Goal: Information Seeking & Learning: Understand process/instructions

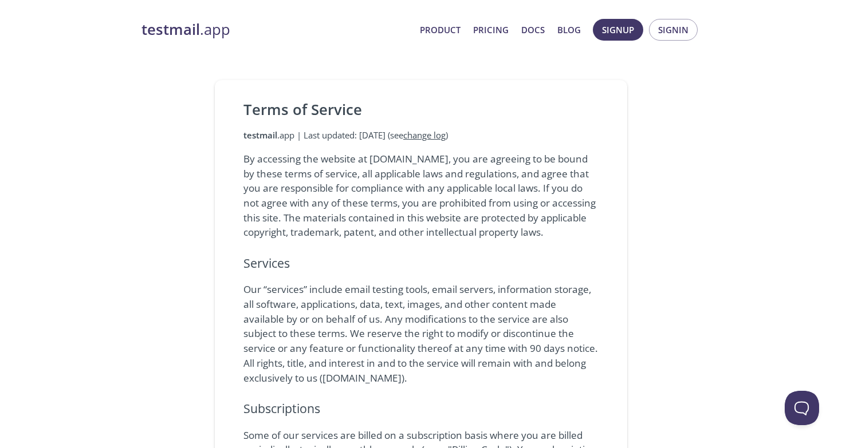
click at [248, 159] on p "By accessing the website at [DOMAIN_NAME], you are agreeing to be bound by thes…" at bounding box center [420, 196] width 355 height 88
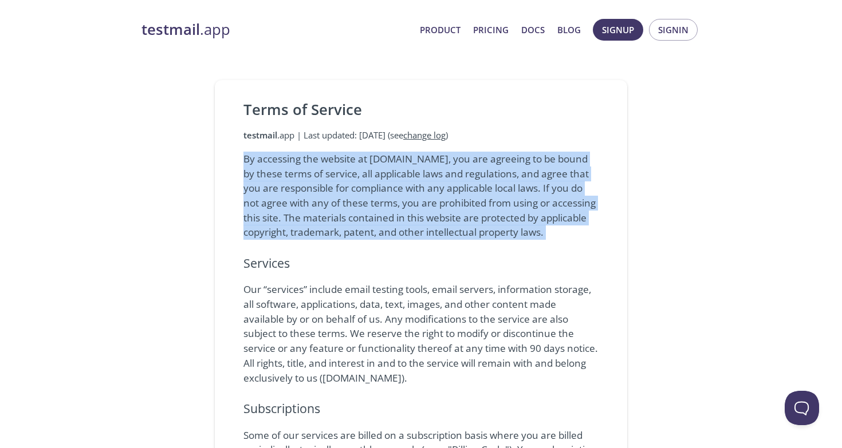
click at [248, 159] on p "By accessing the website at [DOMAIN_NAME], you are agreeing to be bound by thes…" at bounding box center [420, 196] width 355 height 88
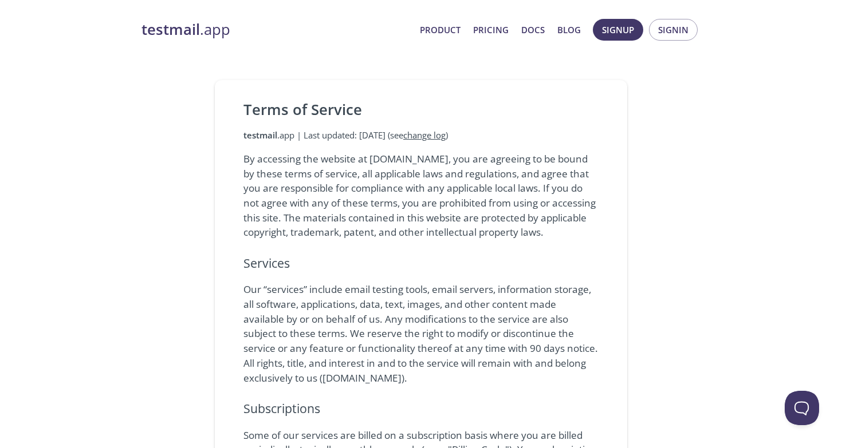
click at [556, 157] on p "By accessing the website at [DOMAIN_NAME], you are agreeing to be bound by thes…" at bounding box center [420, 196] width 355 height 88
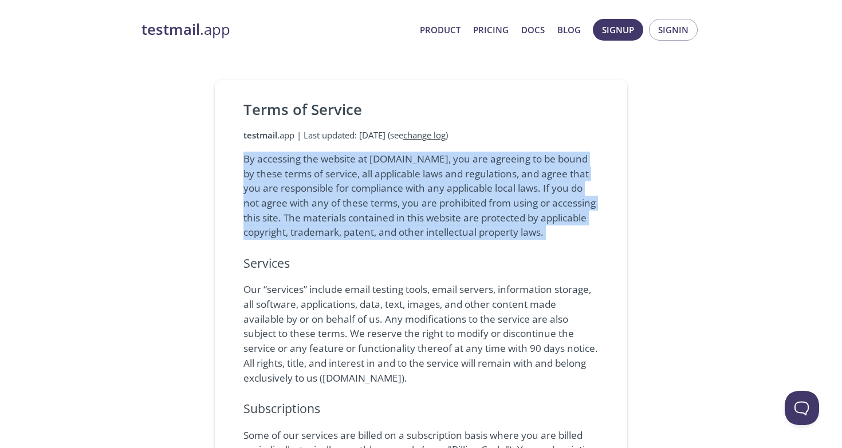
click at [556, 157] on p "By accessing the website at [DOMAIN_NAME], you are agreeing to be bound by thes…" at bounding box center [420, 196] width 355 height 88
click at [263, 165] on p "By accessing the website at [DOMAIN_NAME], you are agreeing to be bound by thes…" at bounding box center [420, 196] width 355 height 88
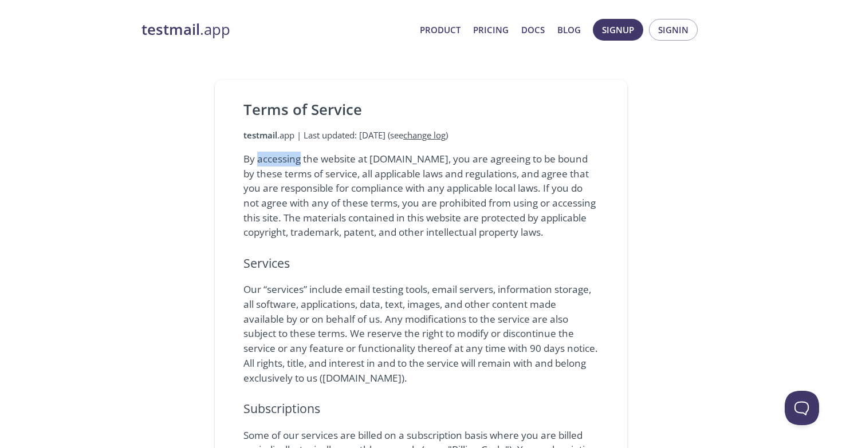
click at [263, 165] on p "By accessing the website at [DOMAIN_NAME], you are agreeing to be bound by thes…" at bounding box center [420, 196] width 355 height 88
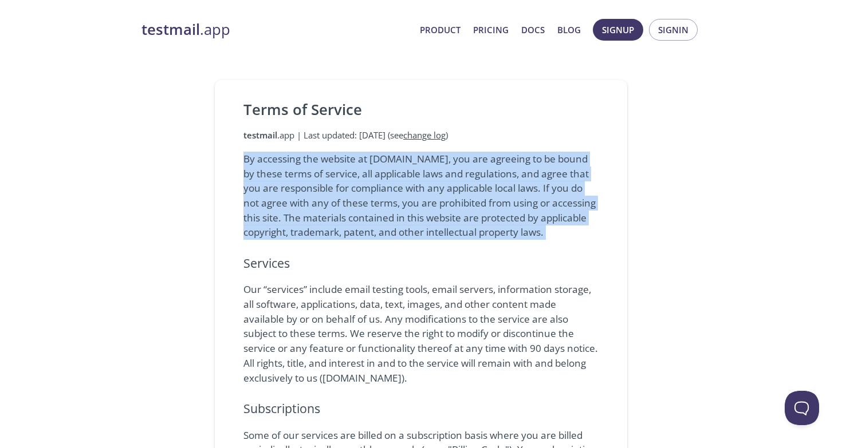
click at [263, 165] on p "By accessing the website at [DOMAIN_NAME], you are agreeing to be bound by thes…" at bounding box center [420, 196] width 355 height 88
click at [261, 174] on p "By accessing the website at [DOMAIN_NAME], you are agreeing to be bound by thes…" at bounding box center [420, 196] width 355 height 88
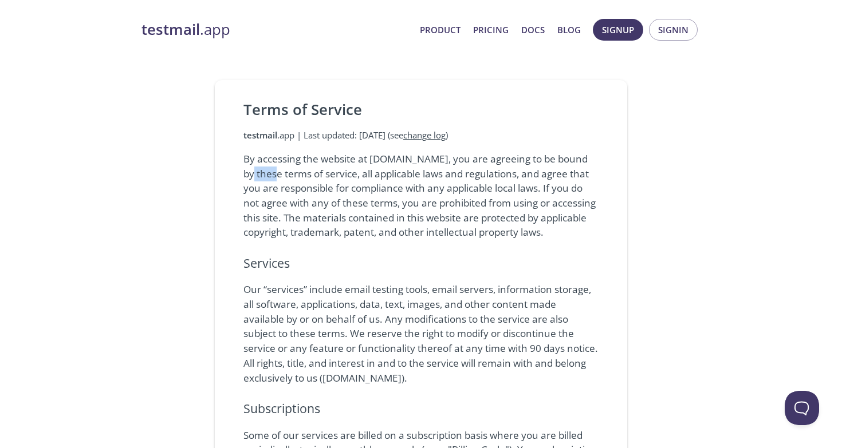
click at [261, 174] on p "By accessing the website at [DOMAIN_NAME], you are agreeing to be bound by thes…" at bounding box center [420, 196] width 355 height 88
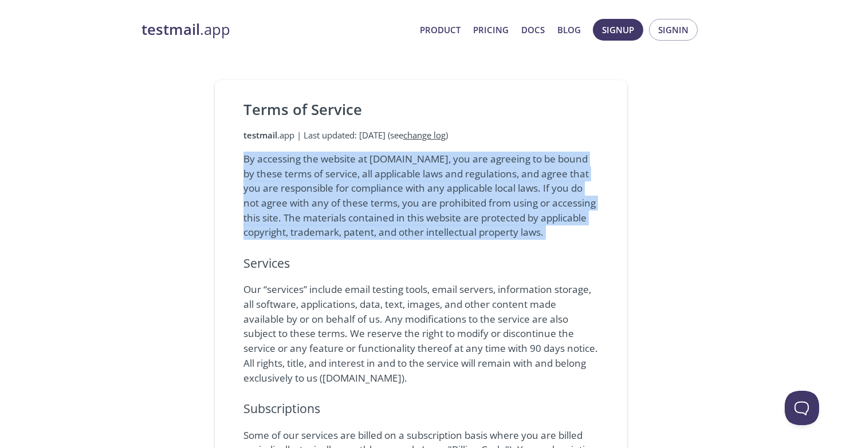
click at [261, 174] on p "By accessing the website at [DOMAIN_NAME], you are agreeing to be bound by thes…" at bounding box center [420, 196] width 355 height 88
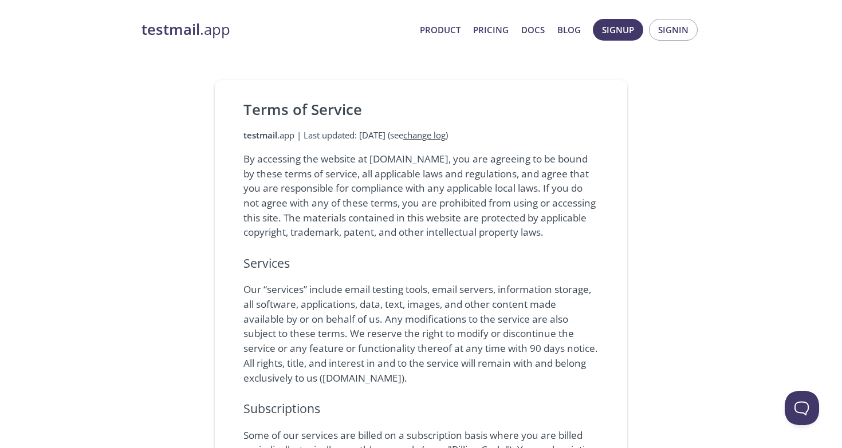
click at [263, 155] on p "By accessing the website at [DOMAIN_NAME], you are agreeing to be bound by thes…" at bounding box center [420, 196] width 355 height 88
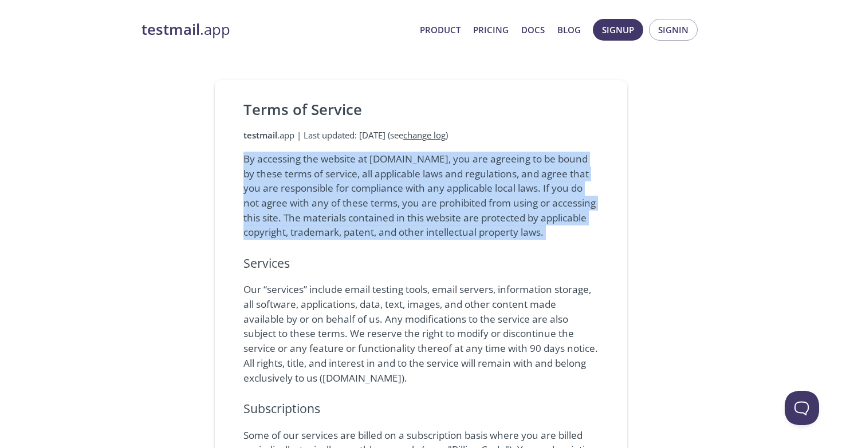
click at [263, 155] on p "By accessing the website at [DOMAIN_NAME], you are agreeing to be bound by thes…" at bounding box center [420, 196] width 355 height 88
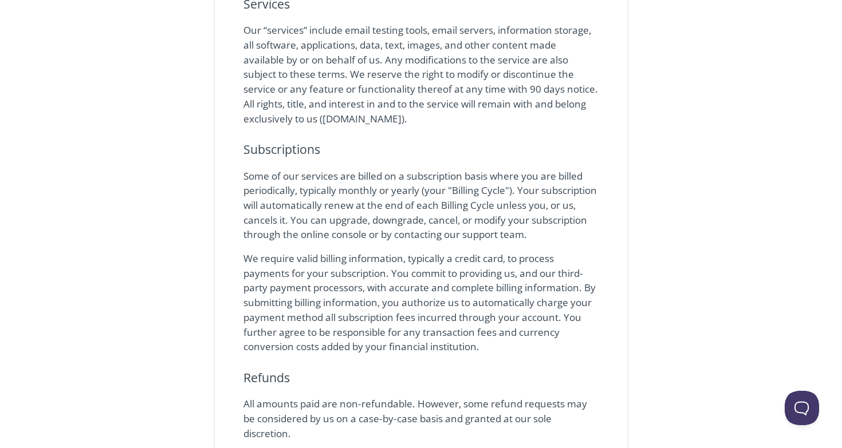
scroll to position [262, 0]
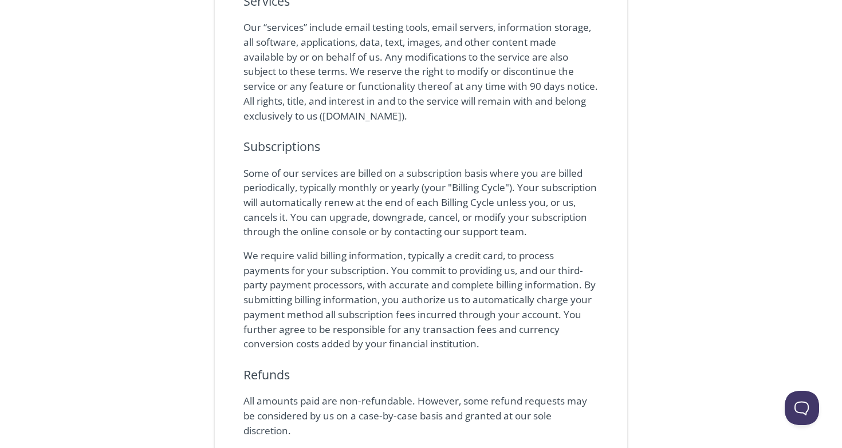
click at [350, 107] on p "Our “services” include email testing tools, email servers, information storage,…" at bounding box center [420, 71] width 355 height 103
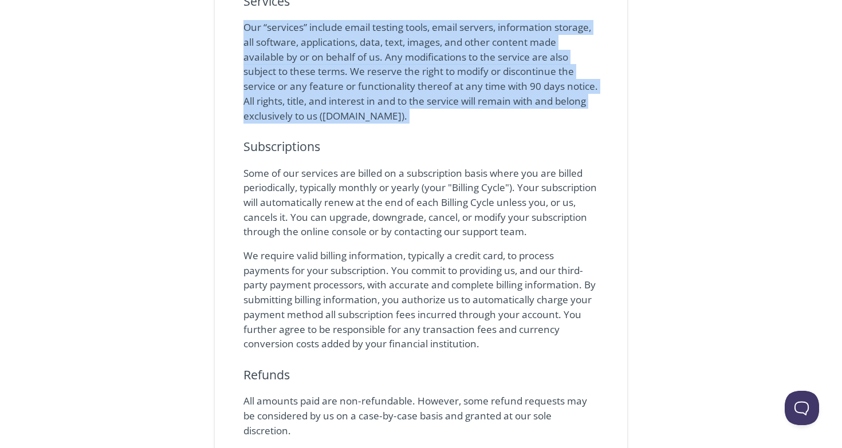
click at [350, 107] on p "Our “services” include email testing tools, email servers, information storage,…" at bounding box center [420, 71] width 355 height 103
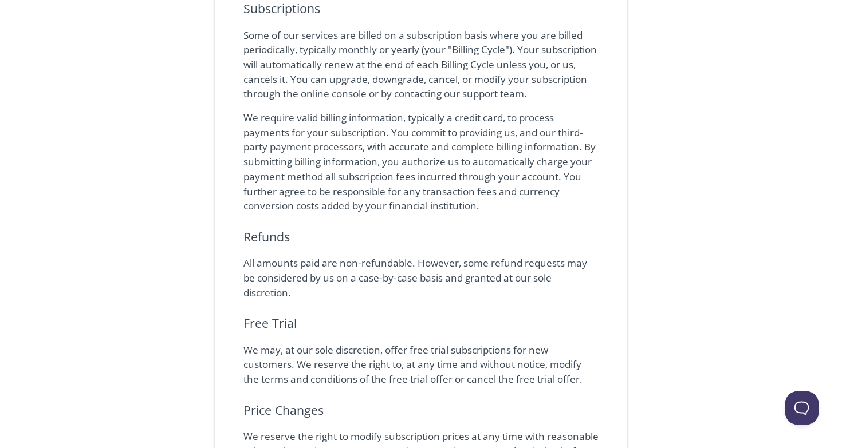
scroll to position [401, 0]
click at [327, 50] on p "Some of our services are billed on a subscription basis where you are billed pe…" at bounding box center [420, 64] width 355 height 74
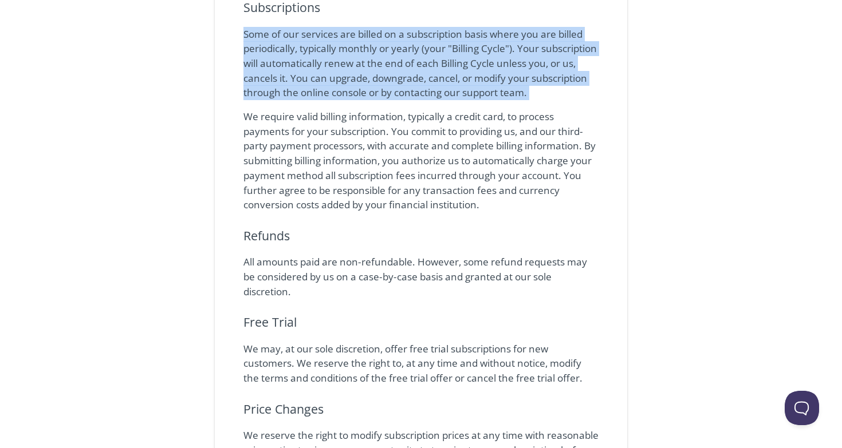
click at [327, 50] on p "Some of our services are billed on a subscription basis where you are billed pe…" at bounding box center [420, 64] width 355 height 74
click at [352, 65] on p "Some of our services are billed on a subscription basis where you are billed pe…" at bounding box center [420, 64] width 355 height 74
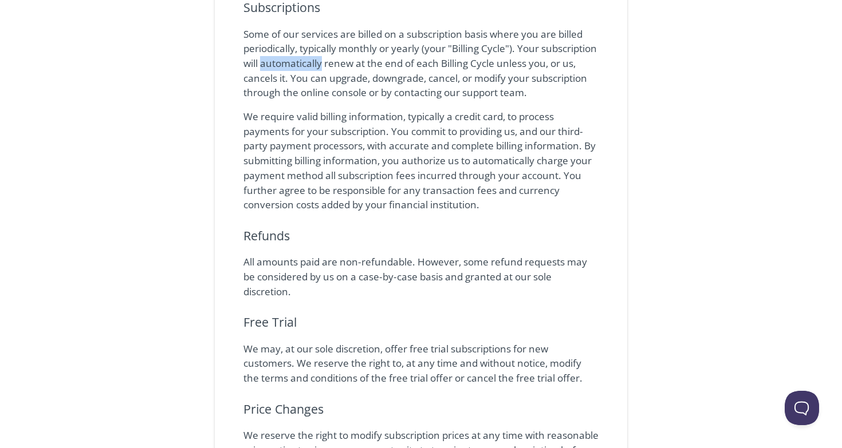
click at [352, 65] on p "Some of our services are billed on a subscription basis where you are billed pe…" at bounding box center [420, 64] width 355 height 74
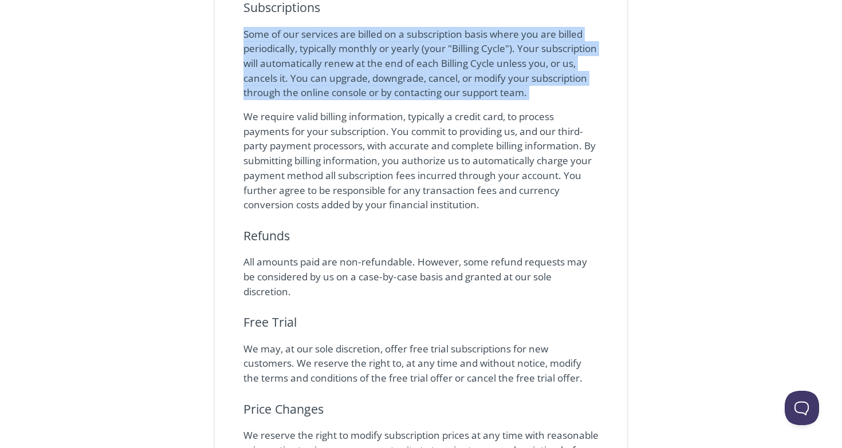
click at [352, 65] on p "Some of our services are billed on a subscription basis where you are billed pe…" at bounding box center [420, 64] width 355 height 74
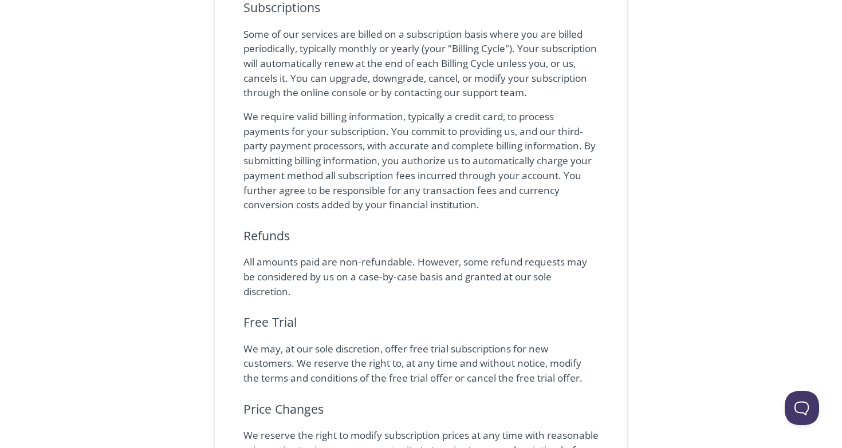
click at [400, 63] on p "Some of our services are billed on a subscription basis where you are billed pe…" at bounding box center [420, 64] width 355 height 74
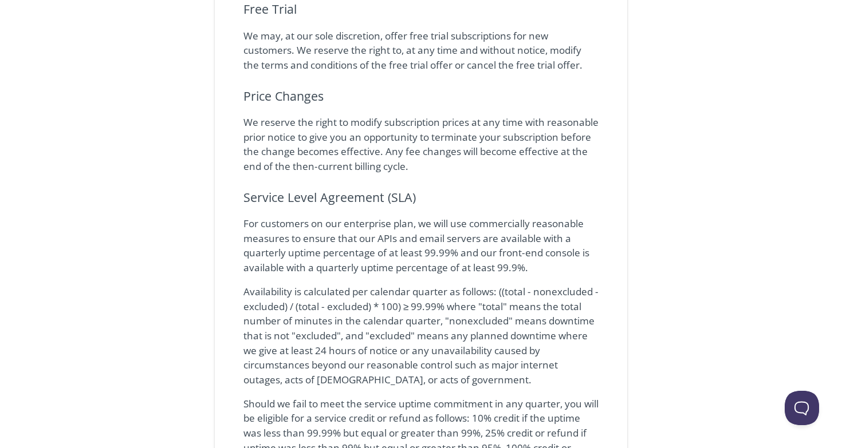
scroll to position [708, 0]
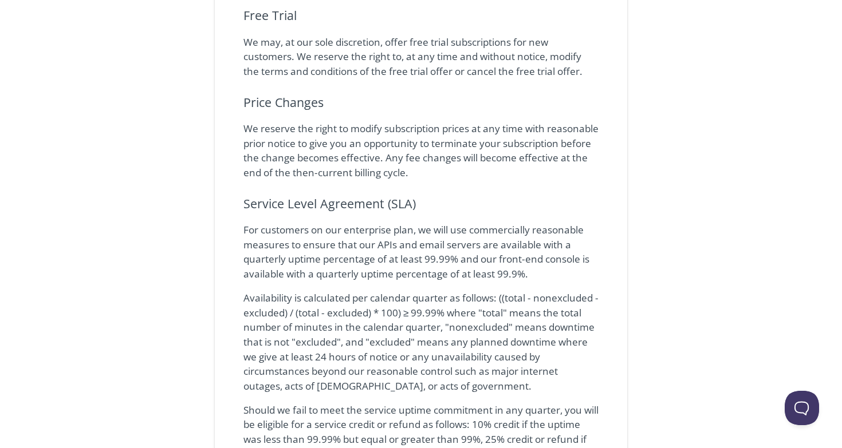
click at [413, 51] on p "We may, at our sole discretion, offer free trial subscriptions for new customer…" at bounding box center [420, 57] width 355 height 44
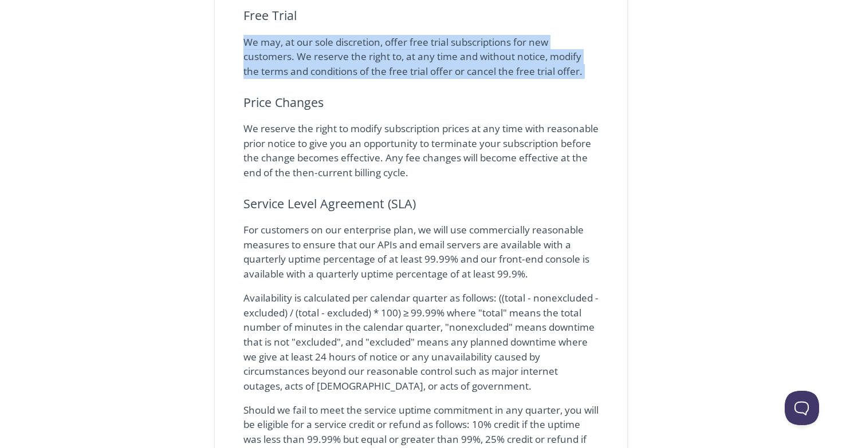
click at [413, 51] on p "We may, at our sole discretion, offer free trial subscriptions for new customer…" at bounding box center [420, 57] width 355 height 44
click at [518, 70] on p "We may, at our sole discretion, offer free trial subscriptions for new customer…" at bounding box center [420, 57] width 355 height 44
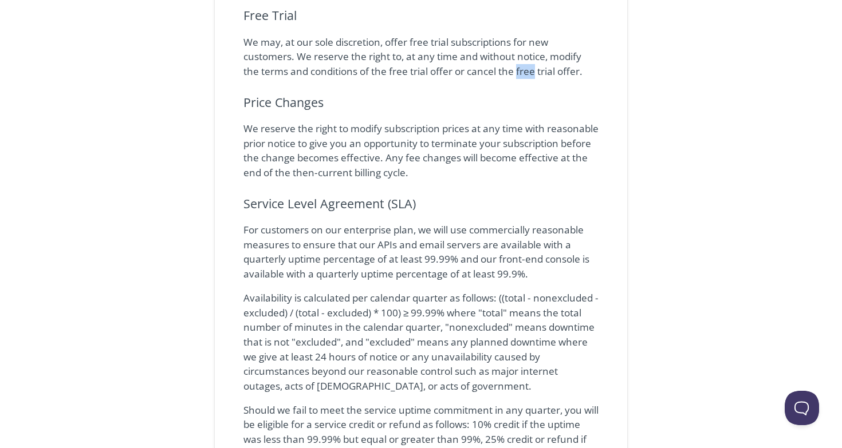
click at [518, 70] on p "We may, at our sole discretion, offer free trial subscriptions for new customer…" at bounding box center [420, 57] width 355 height 44
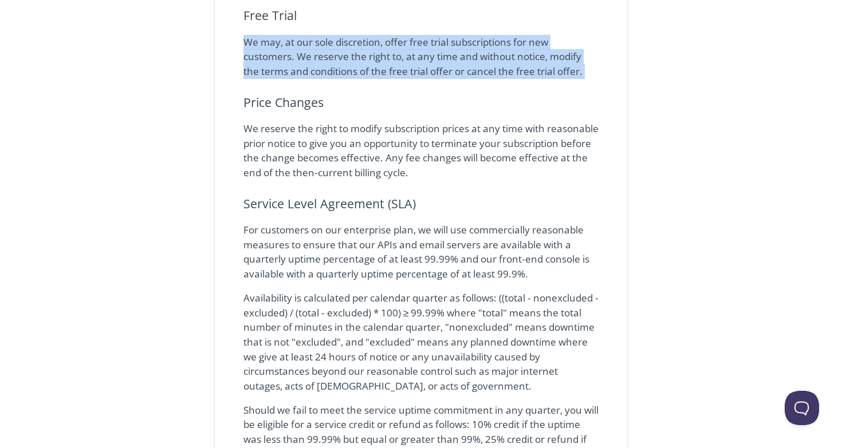
click at [518, 70] on p "We may, at our sole discretion, offer free trial subscriptions for new customer…" at bounding box center [420, 57] width 355 height 44
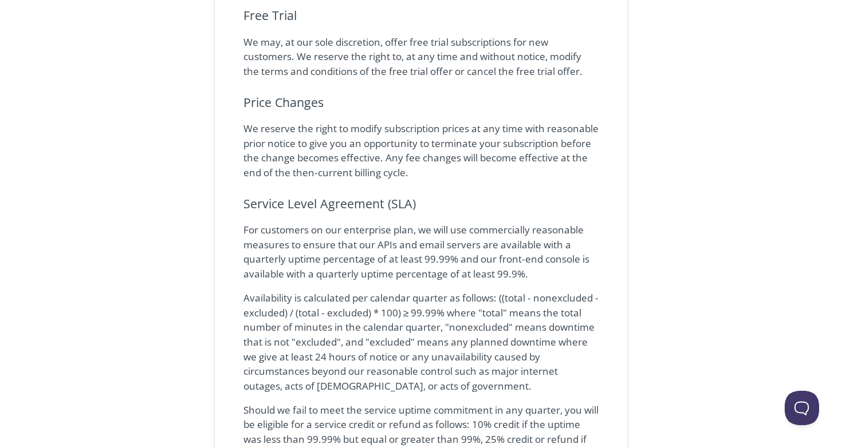
click at [256, 135] on p "We reserve the right to modify subscription prices at any time with reasonable …" at bounding box center [420, 150] width 355 height 59
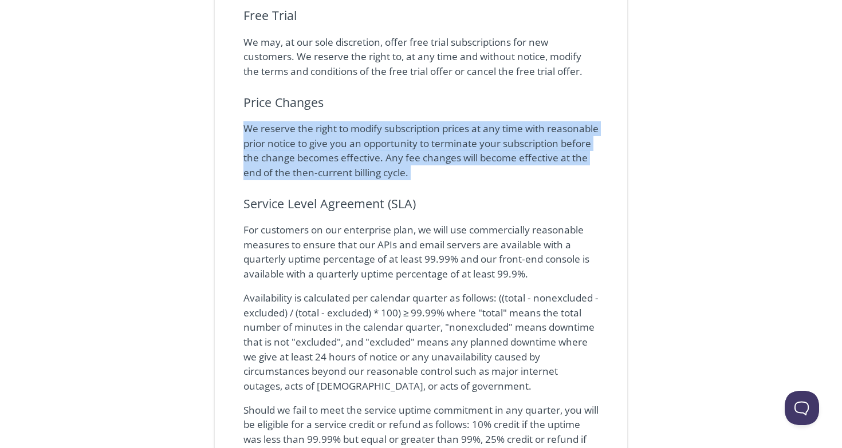
click at [256, 135] on p "We reserve the right to modify subscription prices at any time with reasonable …" at bounding box center [420, 150] width 355 height 59
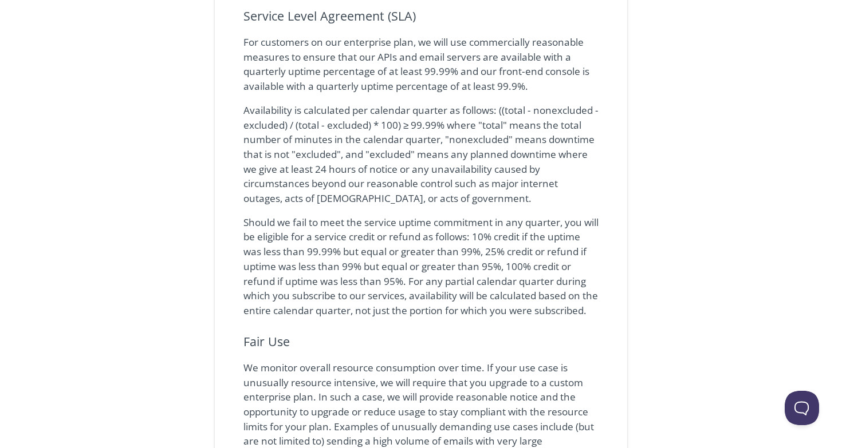
scroll to position [899, 0]
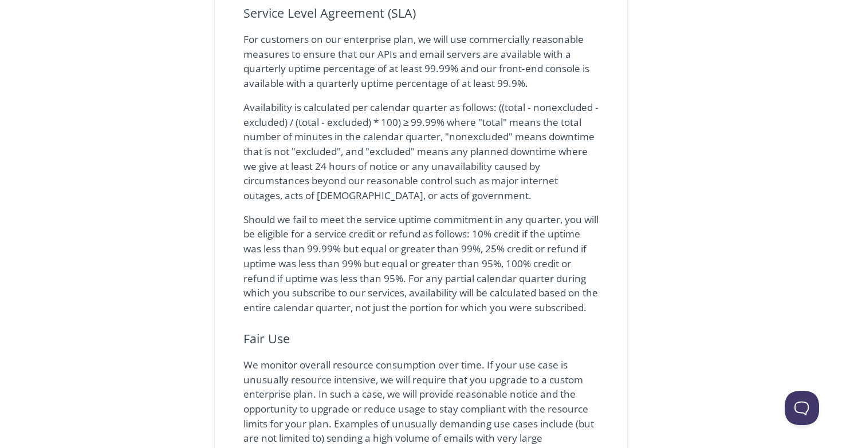
click at [321, 60] on p "For customers on our enterprise plan, we will use commercially reasonable measu…" at bounding box center [420, 61] width 355 height 59
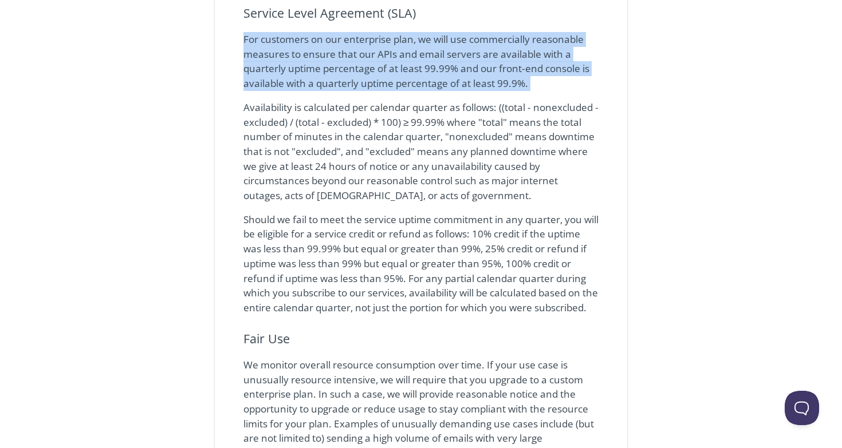
click at [321, 60] on p "For customers on our enterprise plan, we will use commercially reasonable measu…" at bounding box center [420, 61] width 355 height 59
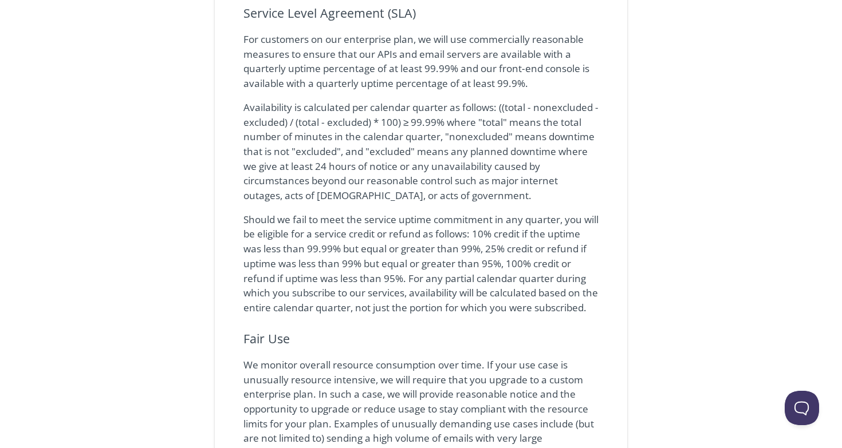
click at [303, 116] on p "Availability is calculated per calendar quarter as follows: ((total - nonexclud…" at bounding box center [420, 151] width 355 height 103
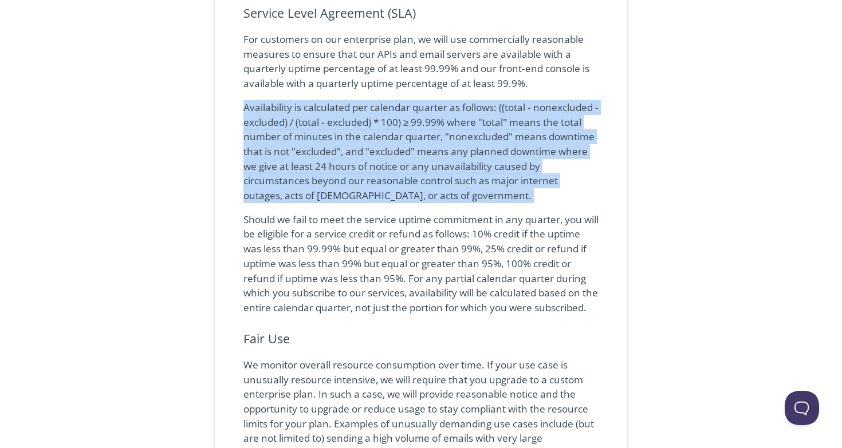
click at [303, 116] on p "Availability is calculated per calendar quarter as follows: ((total - nonexclud…" at bounding box center [420, 151] width 355 height 103
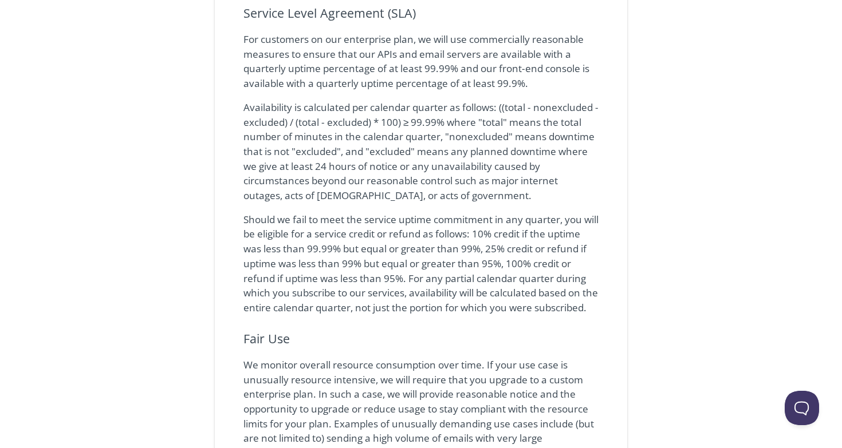
click at [322, 235] on p "Should we fail to meet the service uptime commitment in any quarter, you will b…" at bounding box center [420, 263] width 355 height 103
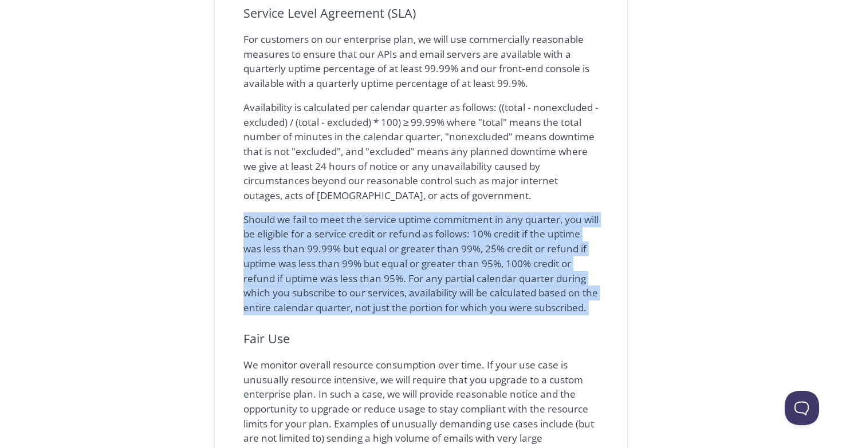
click at [322, 235] on p "Should we fail to meet the service uptime commitment in any quarter, you will b…" at bounding box center [420, 263] width 355 height 103
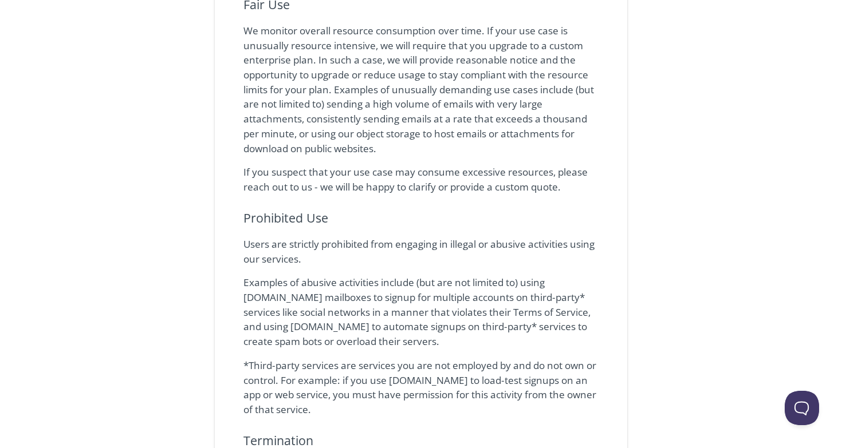
scroll to position [1243, 0]
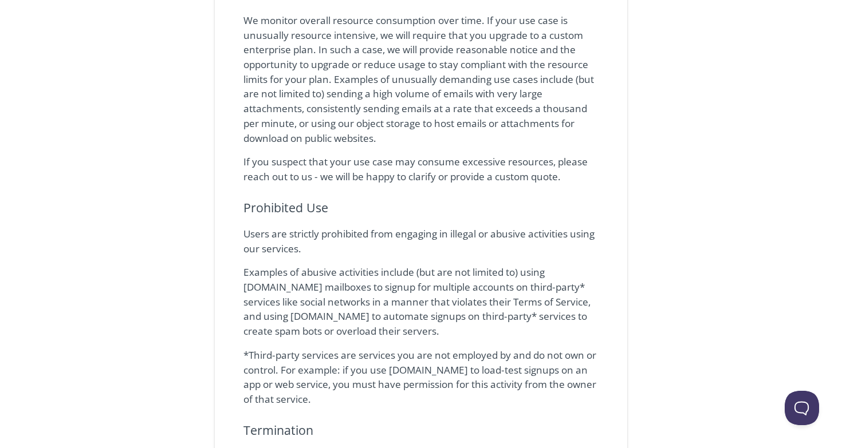
click at [273, 40] on p "We monitor overall resource consumption over time. If your use case is unusuall…" at bounding box center [420, 79] width 355 height 132
click at [273, 41] on p "We monitor overall resource consumption over time. If your use case is unusuall…" at bounding box center [420, 79] width 355 height 132
click at [294, 39] on p "We monitor overall resource consumption over time. If your use case is unusuall…" at bounding box center [420, 79] width 355 height 132
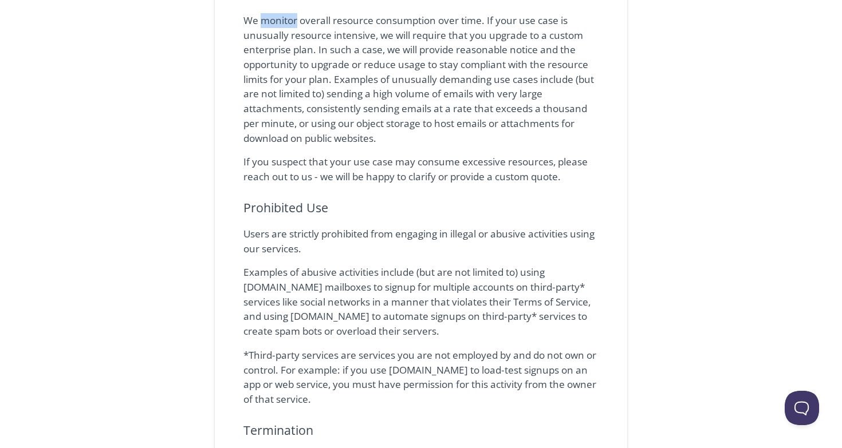
click at [294, 39] on p "We monitor overall resource consumption over time. If your use case is unusuall…" at bounding box center [420, 79] width 355 height 132
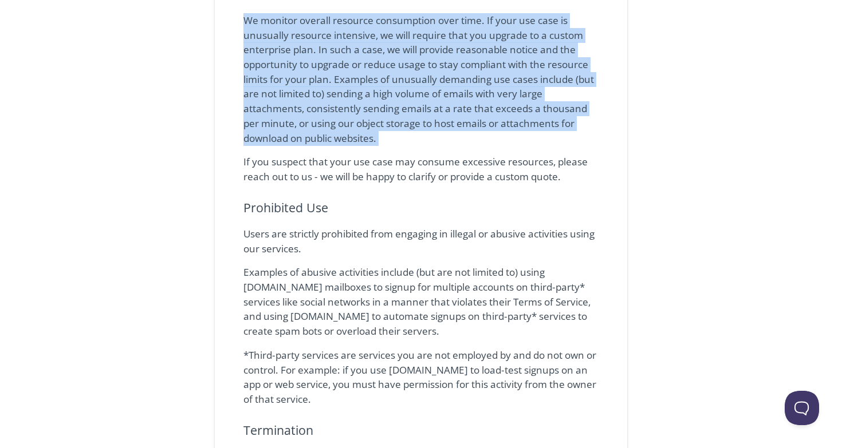
click at [294, 39] on p "We monitor overall resource consumption over time. If your use case is unusuall…" at bounding box center [420, 79] width 355 height 132
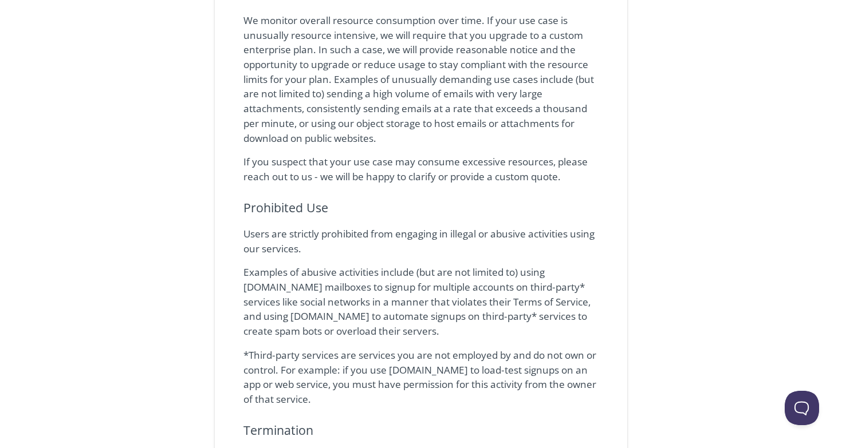
click at [269, 42] on p "We monitor overall resource consumption over time. If your use case is unusuall…" at bounding box center [420, 79] width 355 height 132
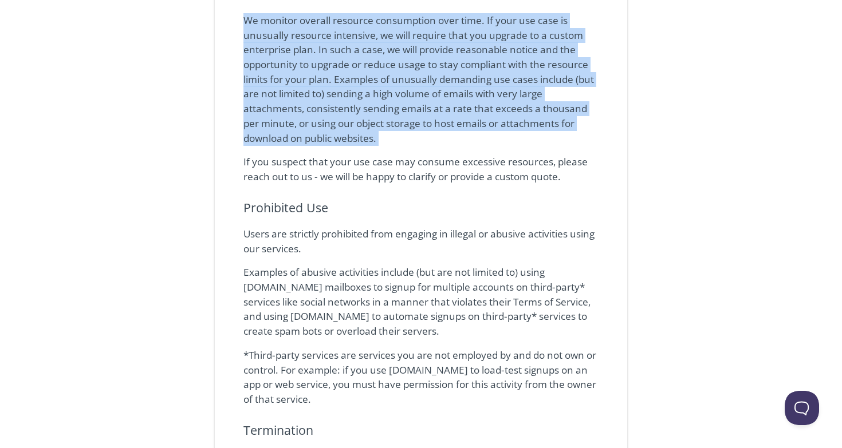
click at [269, 42] on p "We monitor overall resource consumption over time. If your use case is unusuall…" at bounding box center [420, 79] width 355 height 132
click at [276, 49] on p "We monitor overall resource consumption over time. If your use case is unusuall…" at bounding box center [420, 79] width 355 height 132
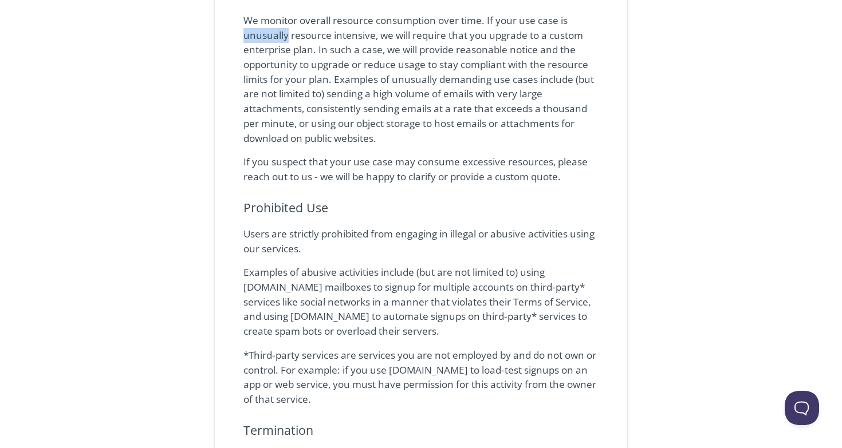
click at [276, 49] on p "We monitor overall resource consumption over time. If your use case is unusuall…" at bounding box center [420, 79] width 355 height 132
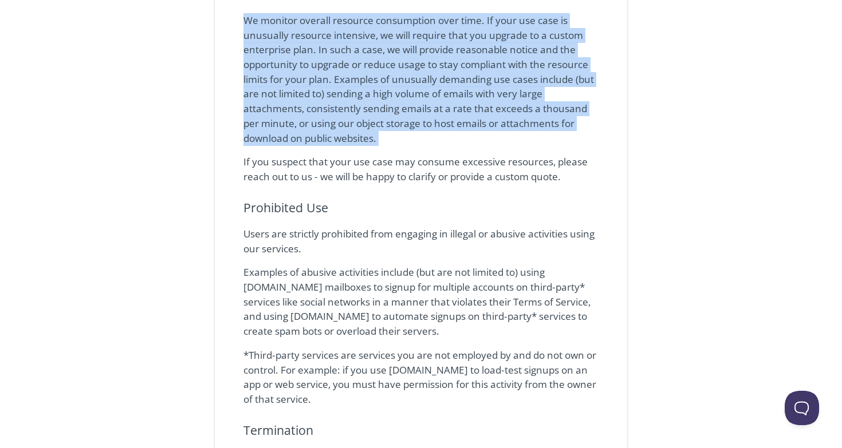
click at [276, 49] on p "We monitor overall resource consumption over time. If your use case is unusuall…" at bounding box center [420, 79] width 355 height 132
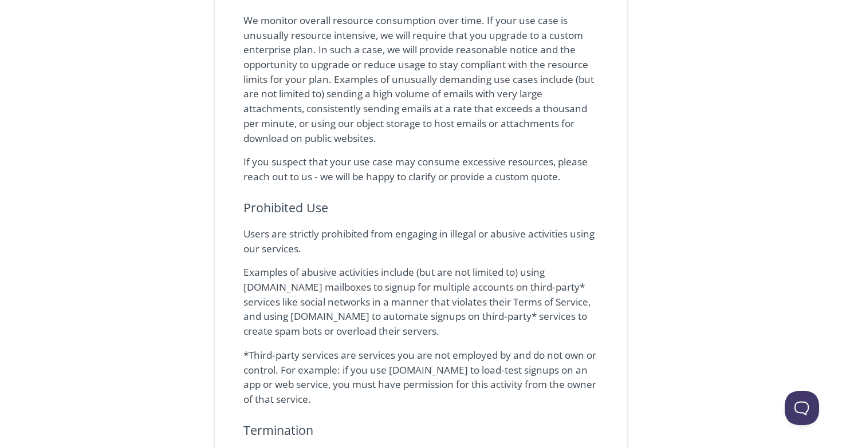
click at [273, 183] on p "If you suspect that your use case may consume excessive resources, please reach…" at bounding box center [420, 169] width 355 height 29
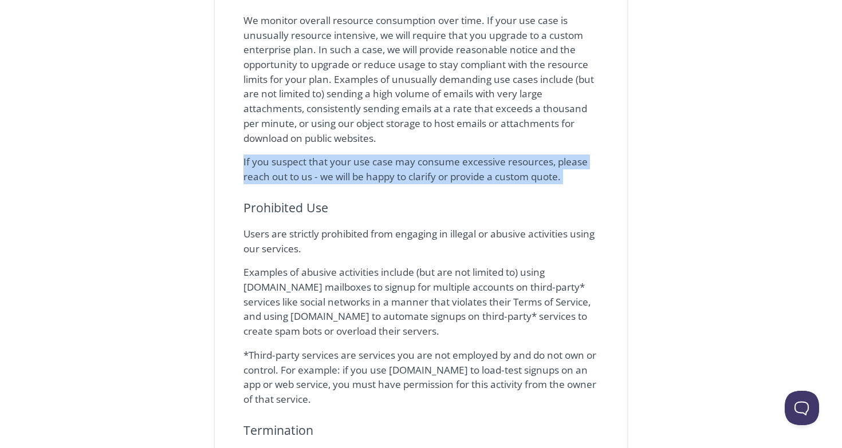
click at [273, 183] on p "If you suspect that your use case may consume excessive resources, please reach…" at bounding box center [420, 169] width 355 height 29
click at [258, 179] on p "If you suspect that your use case may consume excessive resources, please reach…" at bounding box center [420, 169] width 355 height 29
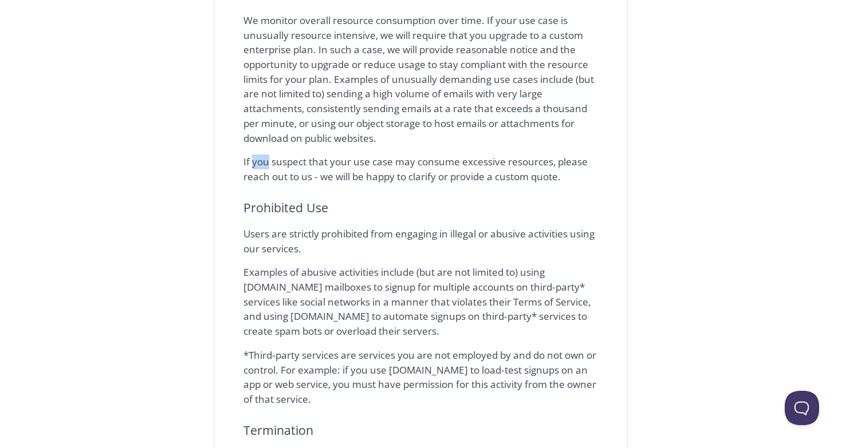
click at [258, 179] on p "If you suspect that your use case may consume excessive resources, please reach…" at bounding box center [420, 169] width 355 height 29
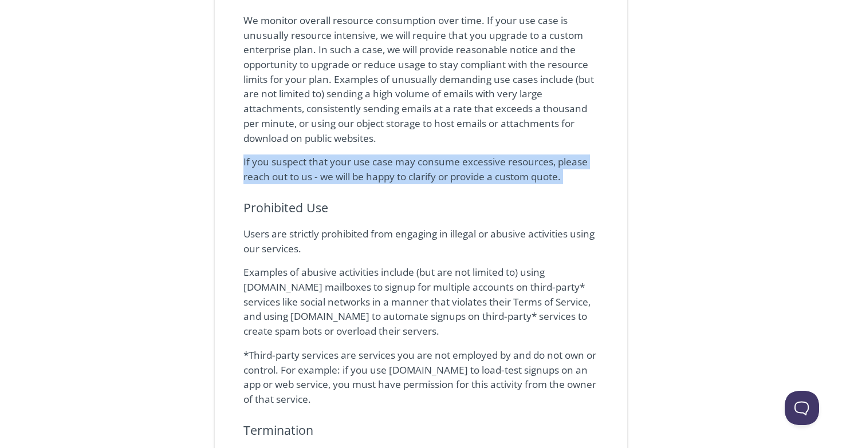
click at [258, 179] on p "If you suspect that your use case may consume excessive resources, please reach…" at bounding box center [420, 169] width 355 height 29
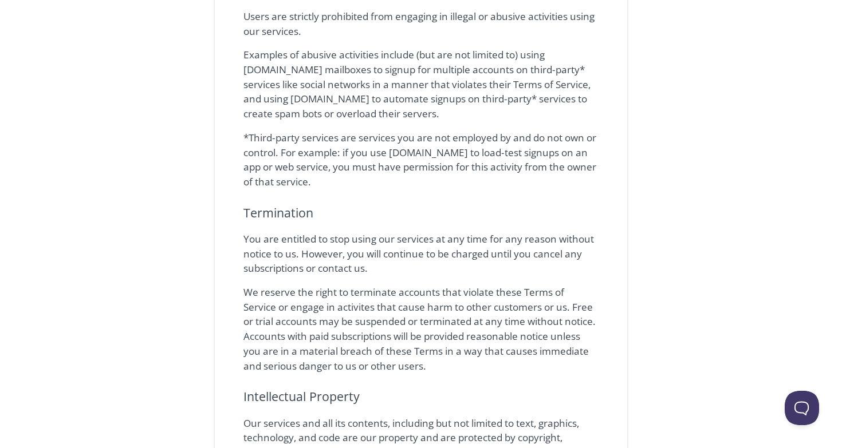
scroll to position [1454, 0]
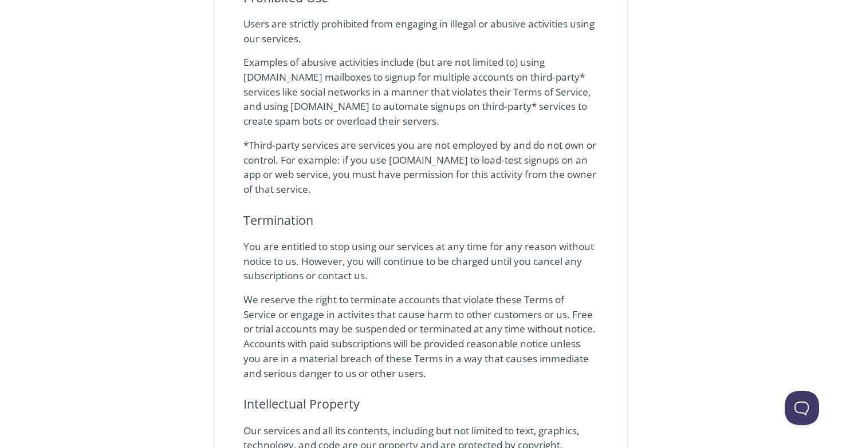
click at [277, 81] on p "Examples of abusive activities include (but are not limited to) using [DOMAIN_N…" at bounding box center [420, 92] width 355 height 74
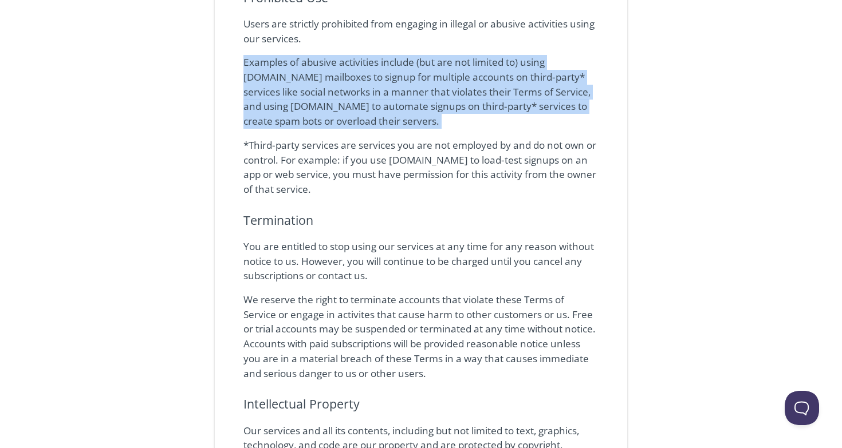
click at [277, 81] on p "Examples of abusive activities include (but are not limited to) using [DOMAIN_N…" at bounding box center [420, 92] width 355 height 74
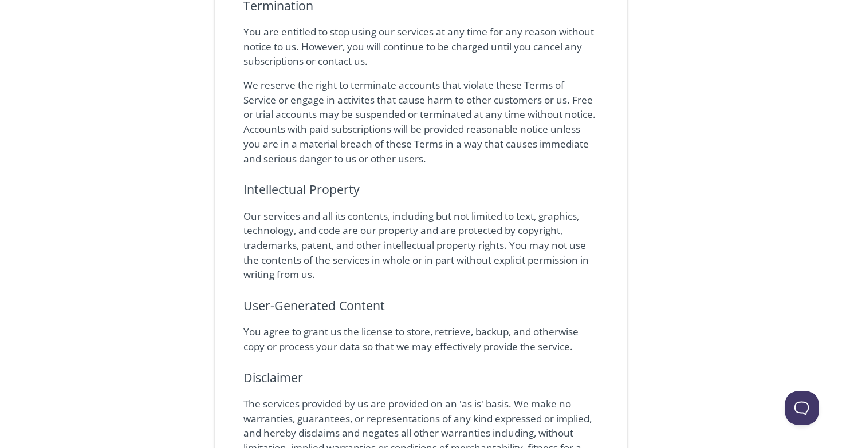
scroll to position [1672, 0]
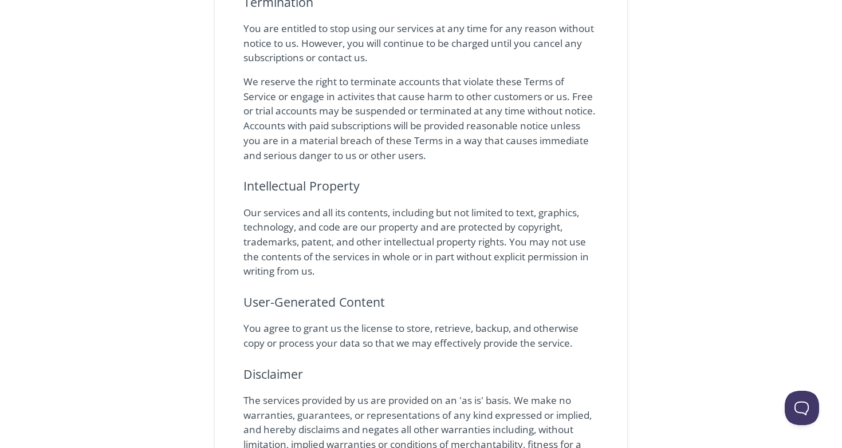
click at [278, 54] on p "You are entitled to stop using our services at any time for any reason without …" at bounding box center [420, 43] width 355 height 44
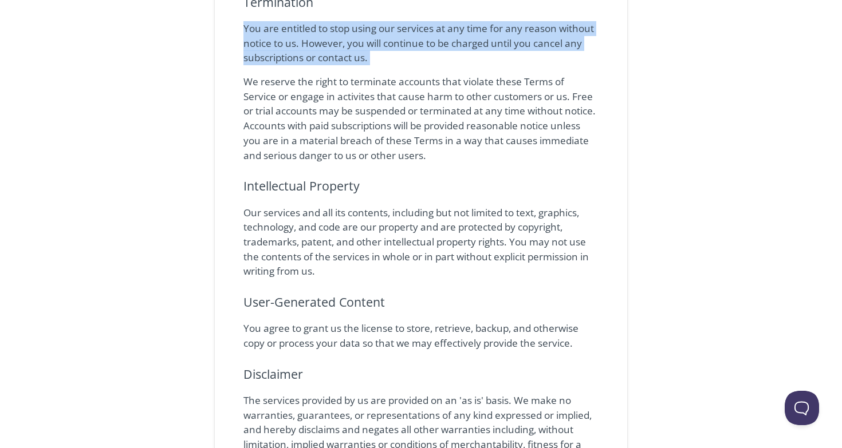
click at [278, 54] on p "You are entitled to stop using our services at any time for any reason without …" at bounding box center [420, 43] width 355 height 44
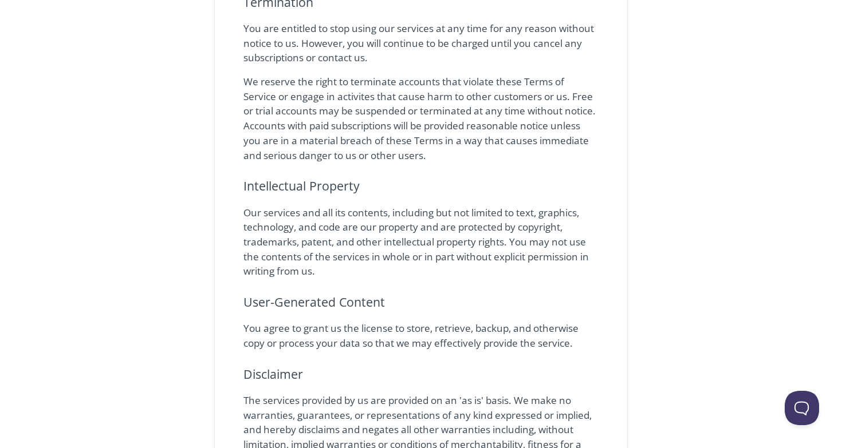
click at [292, 96] on p "We reserve the right to terminate accounts that violate these Terms of Service …" at bounding box center [420, 118] width 355 height 88
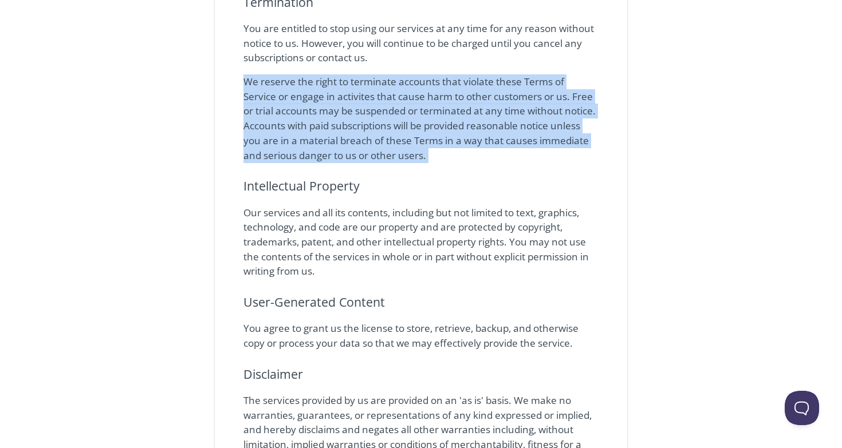
click at [292, 96] on p "We reserve the right to terminate accounts that violate these Terms of Service …" at bounding box center [420, 118] width 355 height 88
click at [320, 154] on p "We reserve the right to terminate accounts that violate these Terms of Service …" at bounding box center [420, 118] width 355 height 88
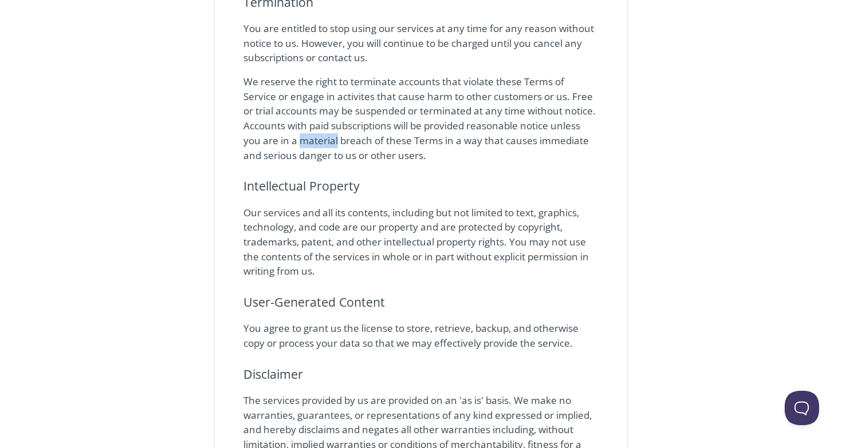
click at [320, 154] on p "We reserve the right to terminate accounts that violate these Terms of Service …" at bounding box center [420, 118] width 355 height 88
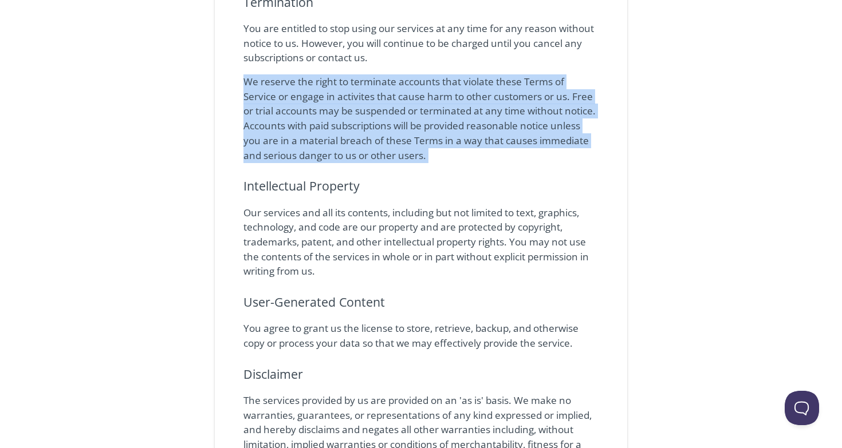
click at [320, 154] on p "We reserve the right to terminate accounts that violate these Terms of Service …" at bounding box center [420, 118] width 355 height 88
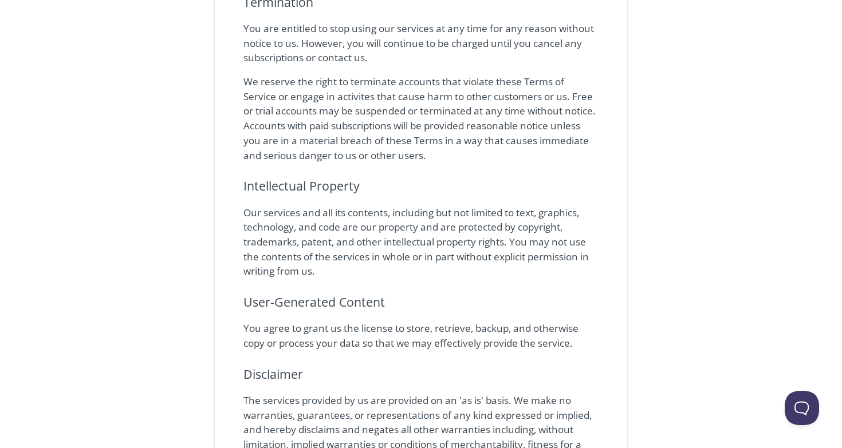
click at [368, 246] on p "Our services and all its contents, including but not limited to text, graphics,…" at bounding box center [420, 243] width 355 height 74
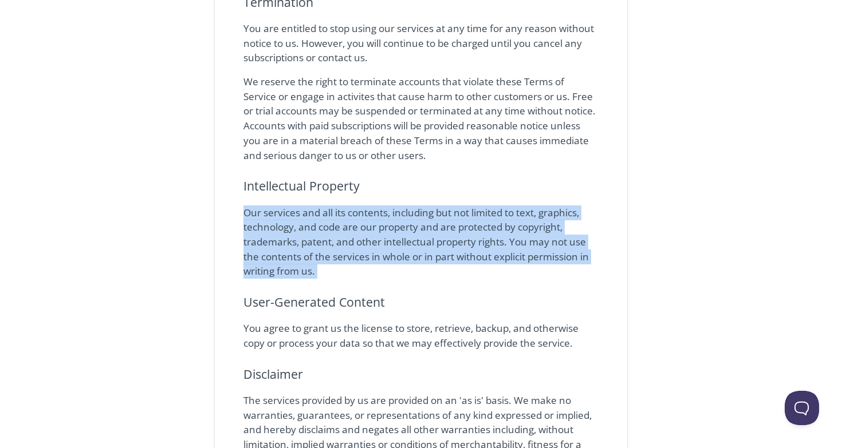
click at [368, 246] on p "Our services and all its contents, including but not limited to text, graphics,…" at bounding box center [420, 243] width 355 height 74
click at [300, 231] on p "Our services and all its contents, including but not limited to text, graphics,…" at bounding box center [420, 243] width 355 height 74
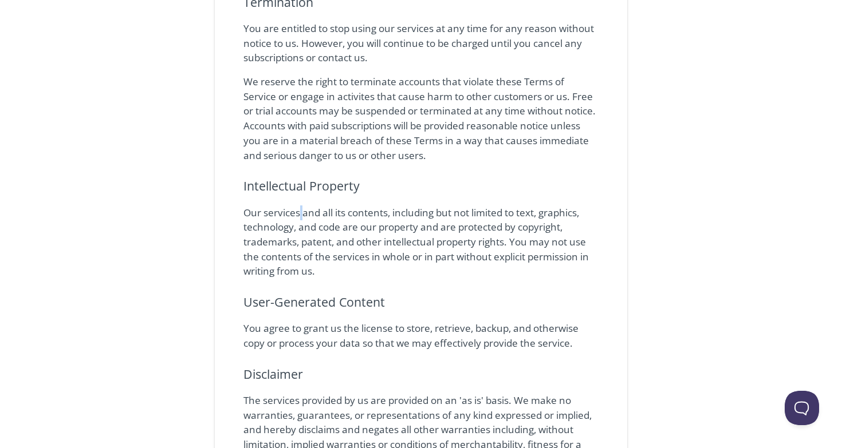
click at [300, 231] on p "Our services and all its contents, including but not limited to text, graphics,…" at bounding box center [420, 243] width 355 height 74
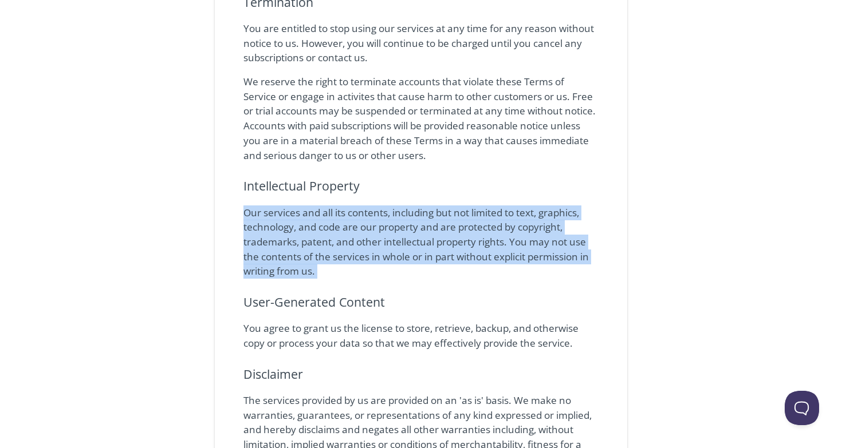
click at [300, 231] on p "Our services and all its contents, including but not limited to text, graphics,…" at bounding box center [420, 243] width 355 height 74
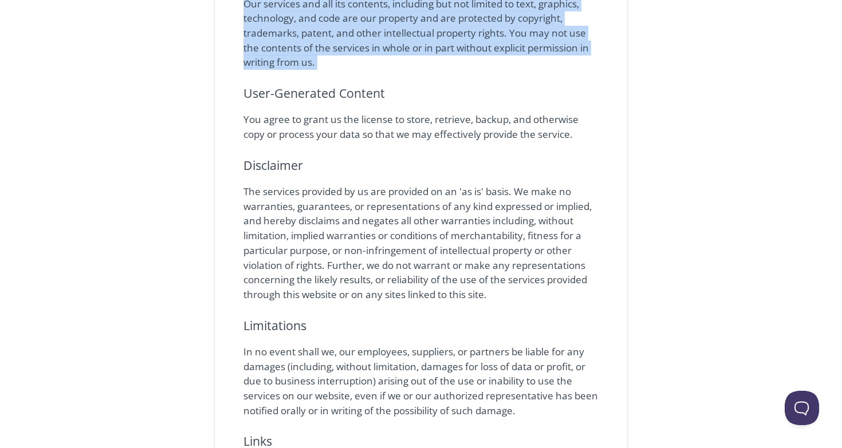
scroll to position [1894, 0]
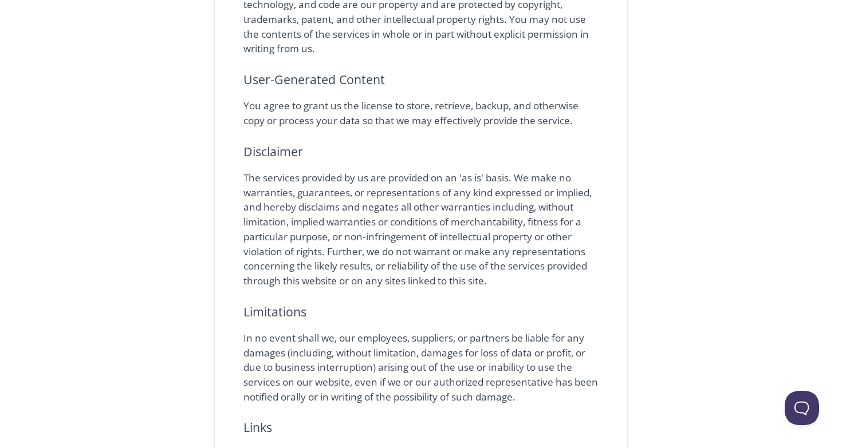
click at [286, 128] on p "You agree to grant us the license to store, retrieve, backup, and otherwise cop…" at bounding box center [420, 112] width 355 height 29
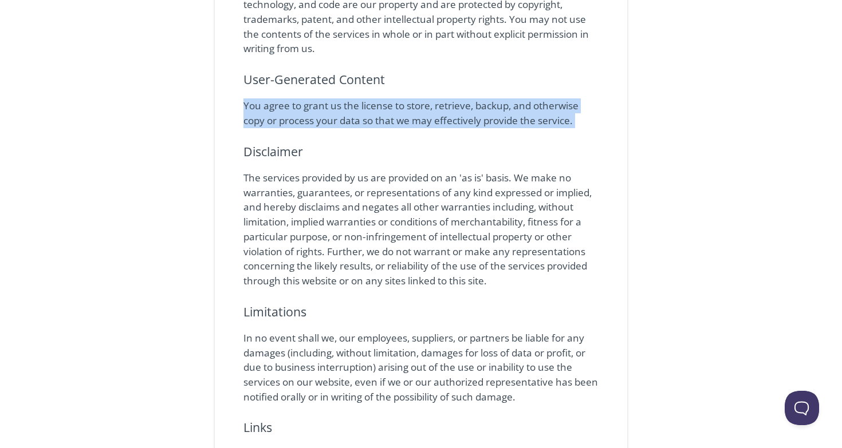
click at [286, 128] on p "You agree to grant us the license to store, retrieve, backup, and otherwise cop…" at bounding box center [420, 112] width 355 height 29
click at [444, 232] on p "The services provided by us are provided on an 'as is' basis. We make no warran…" at bounding box center [420, 230] width 355 height 118
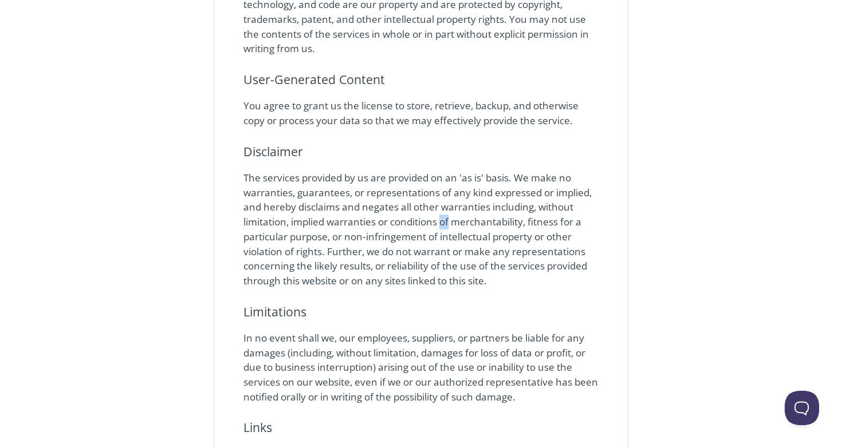
click at [444, 232] on p "The services provided by us are provided on an 'as is' basis. We make no warran…" at bounding box center [420, 230] width 355 height 118
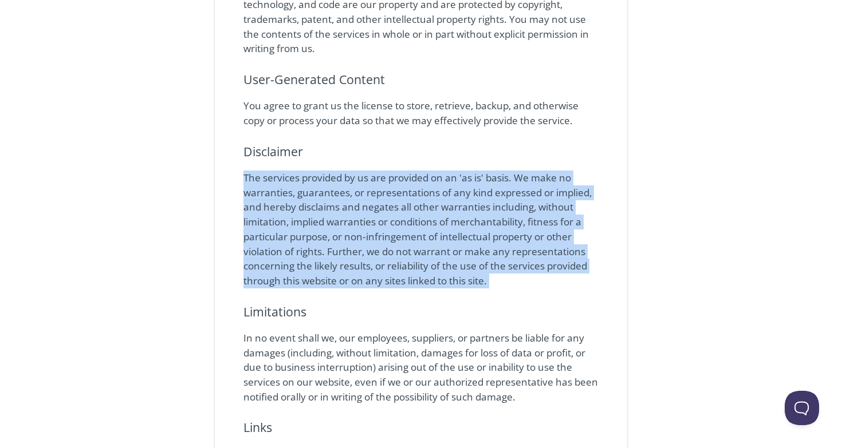
click at [444, 232] on p "The services provided by us are provided on an 'as is' basis. We make no warran…" at bounding box center [420, 230] width 355 height 118
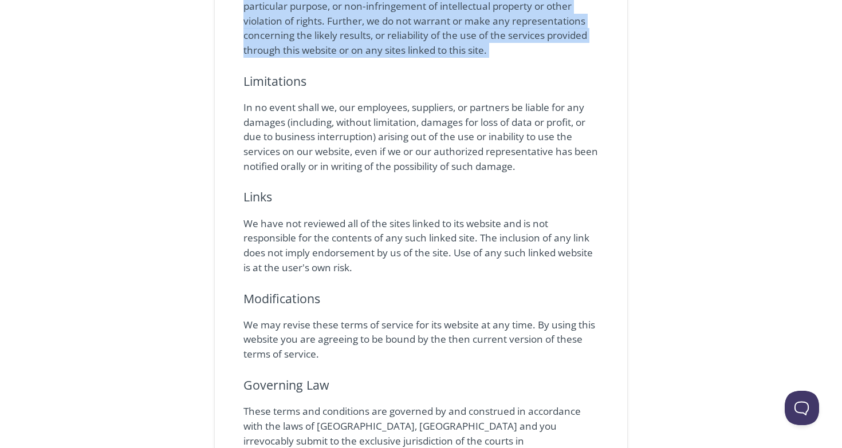
scroll to position [2126, 0]
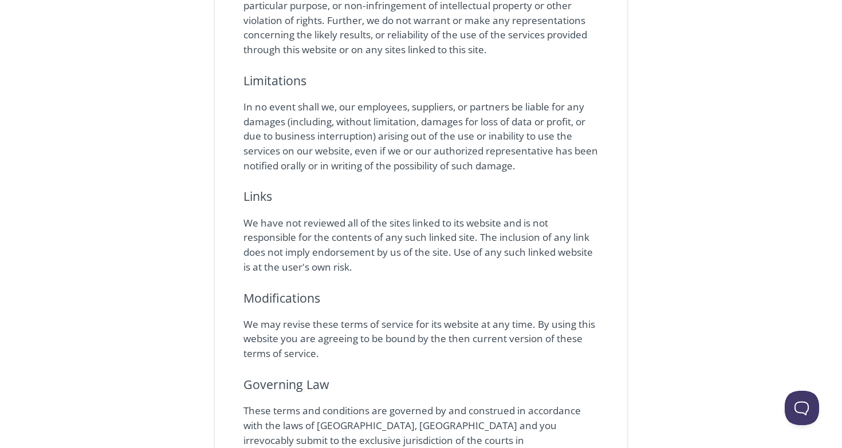
click at [436, 131] on p "In no event shall we, our employees, suppliers, or partners be liable for any d…" at bounding box center [420, 137] width 355 height 74
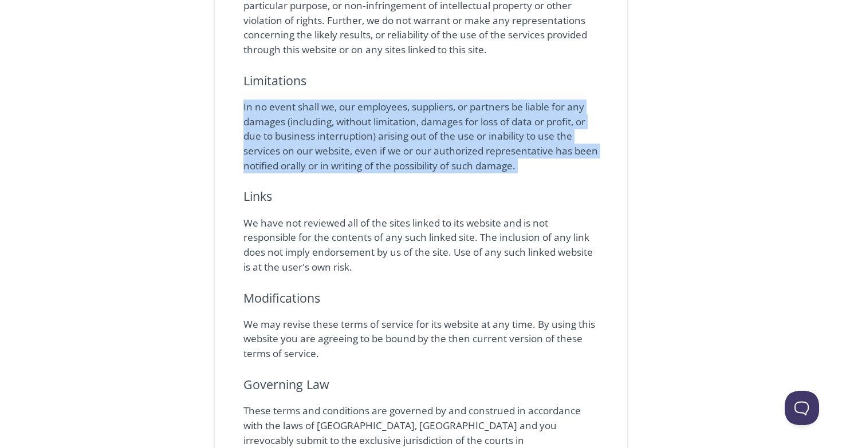
click at [436, 131] on p "In no event shall we, our employees, suppliers, or partners be liable for any d…" at bounding box center [420, 137] width 355 height 74
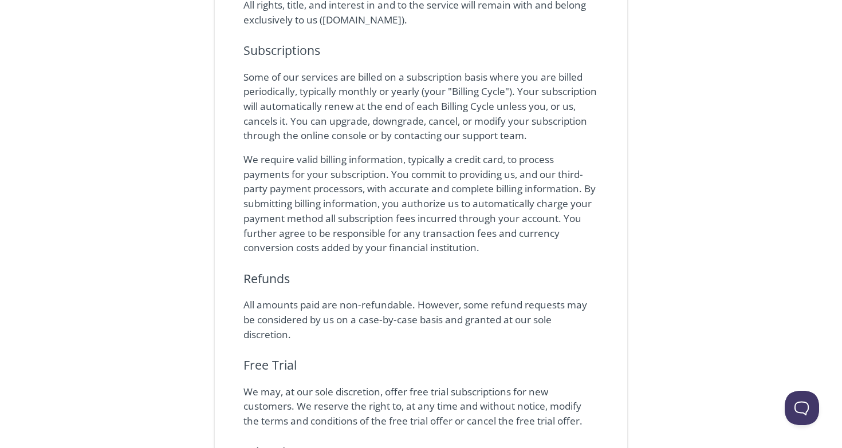
scroll to position [0, 0]
